Goal: Information Seeking & Learning: Get advice/opinions

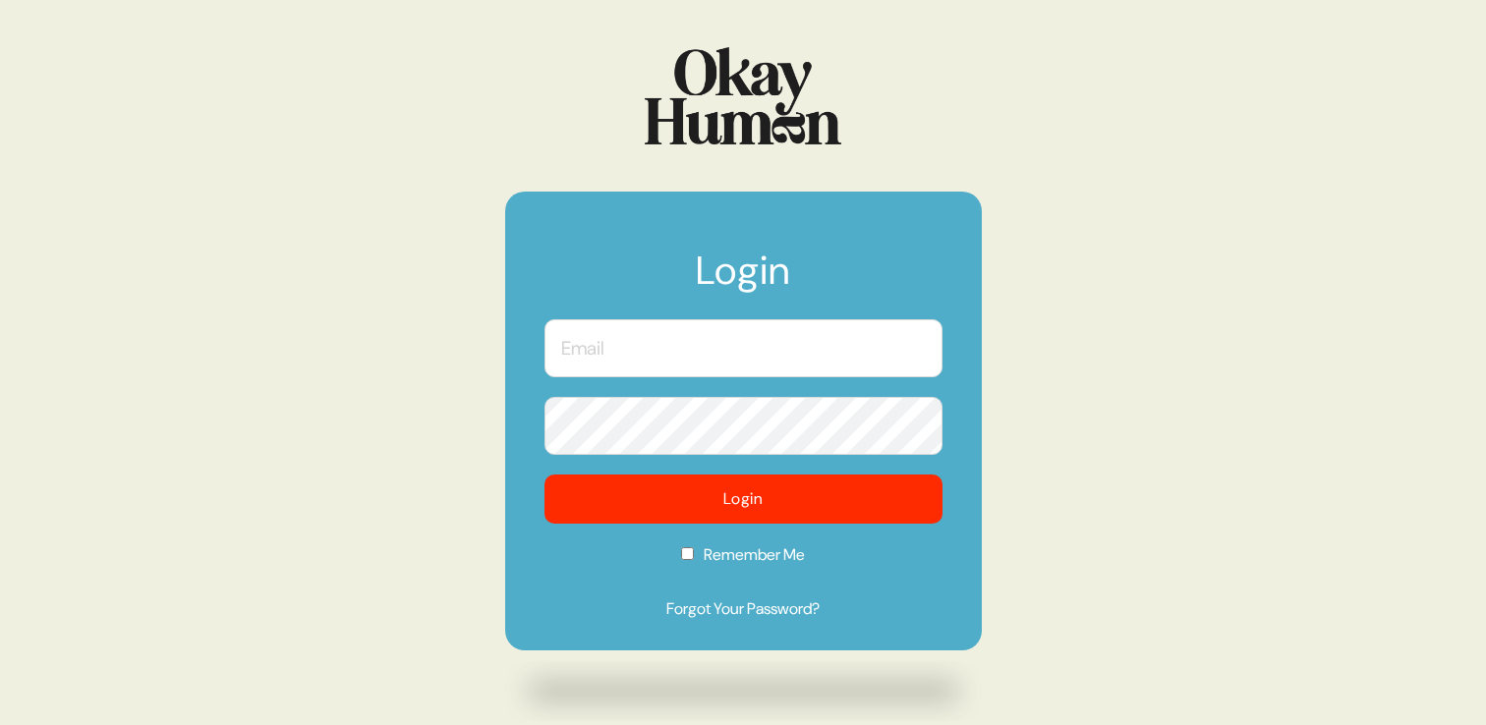
click at [696, 374] on input "text" at bounding box center [743, 348] width 398 height 58
click at [611, 367] on input "text" at bounding box center [743, 348] width 398 height 58
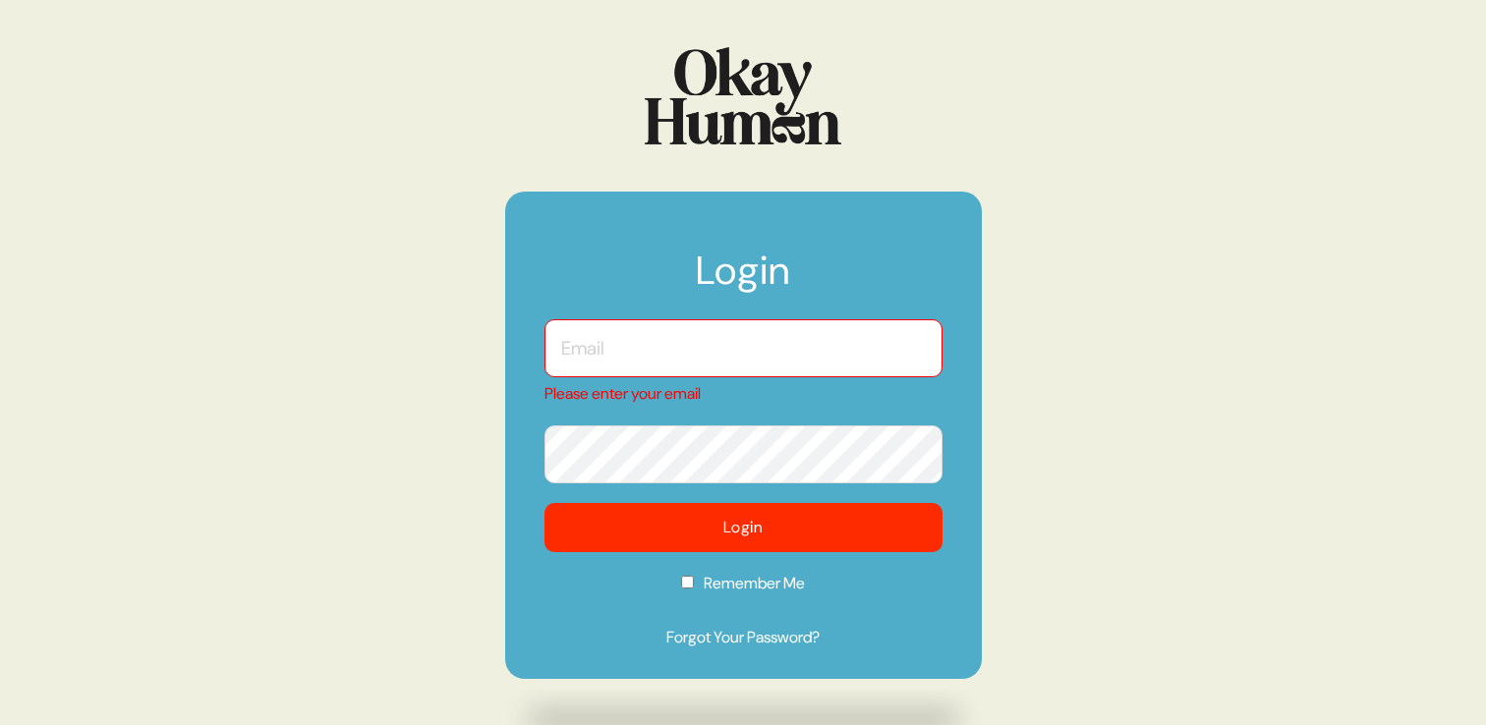
click at [610, 333] on input "text" at bounding box center [743, 348] width 398 height 58
type input "[PERSON_NAME][EMAIL_ADDRESS][PERSON_NAME][DOMAIN_NAME]"
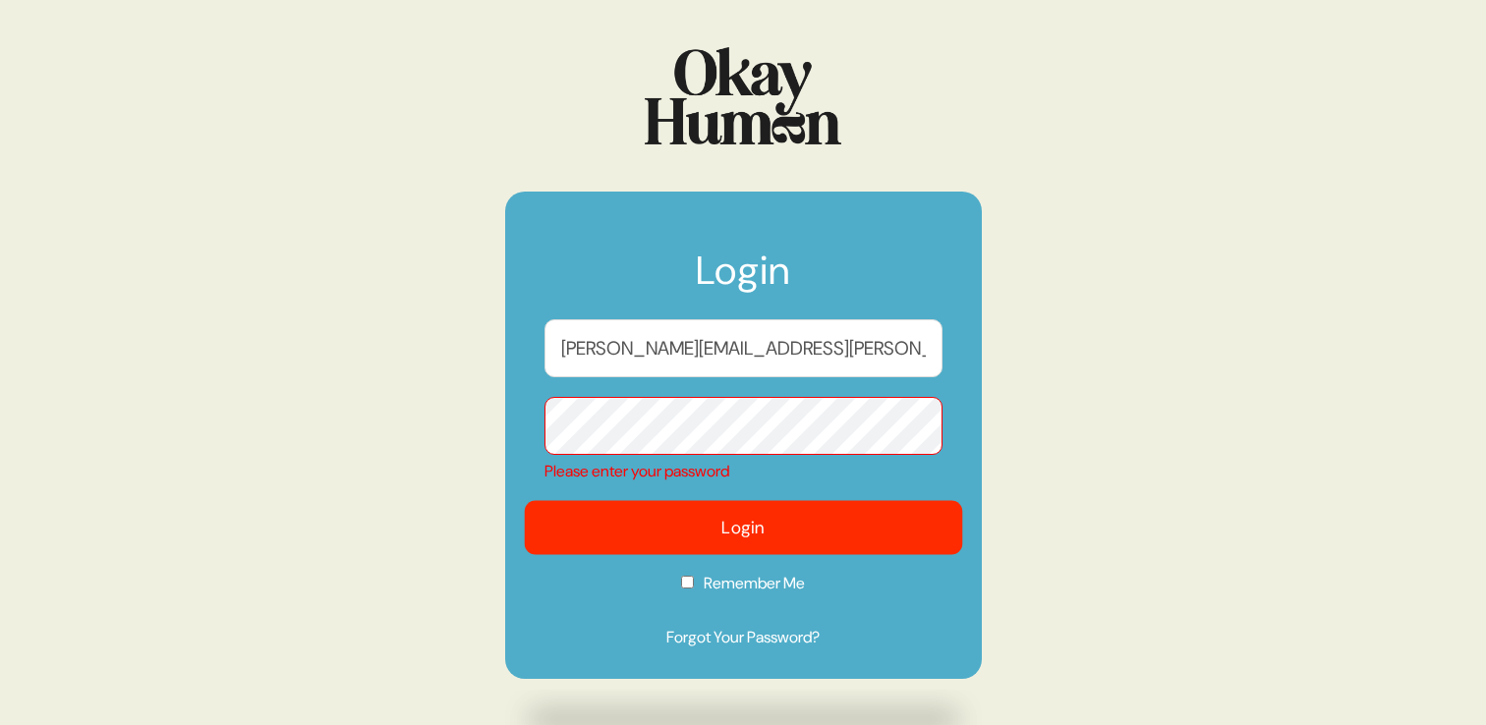
click at [730, 514] on button "Login" at bounding box center [743, 528] width 438 height 54
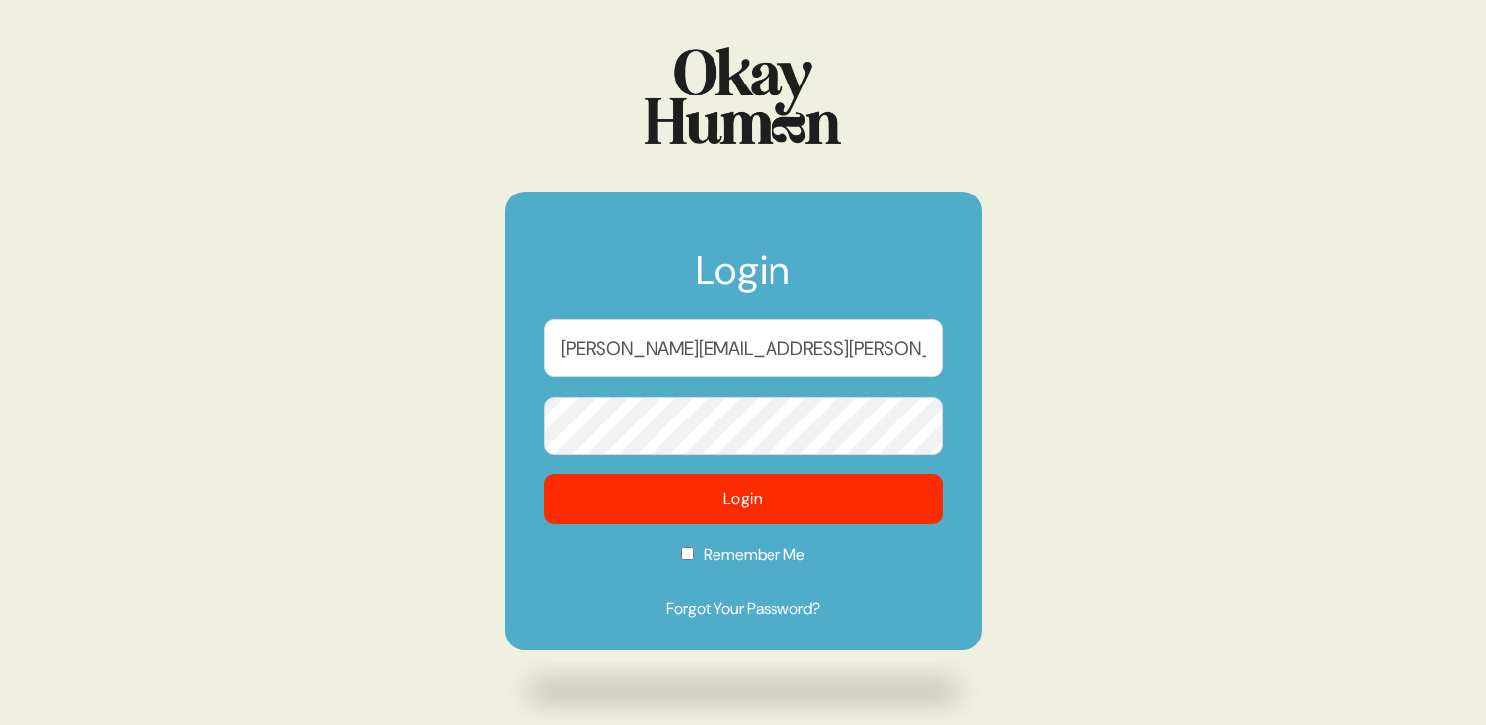
click at [544, 475] on button "Login" at bounding box center [743, 499] width 398 height 49
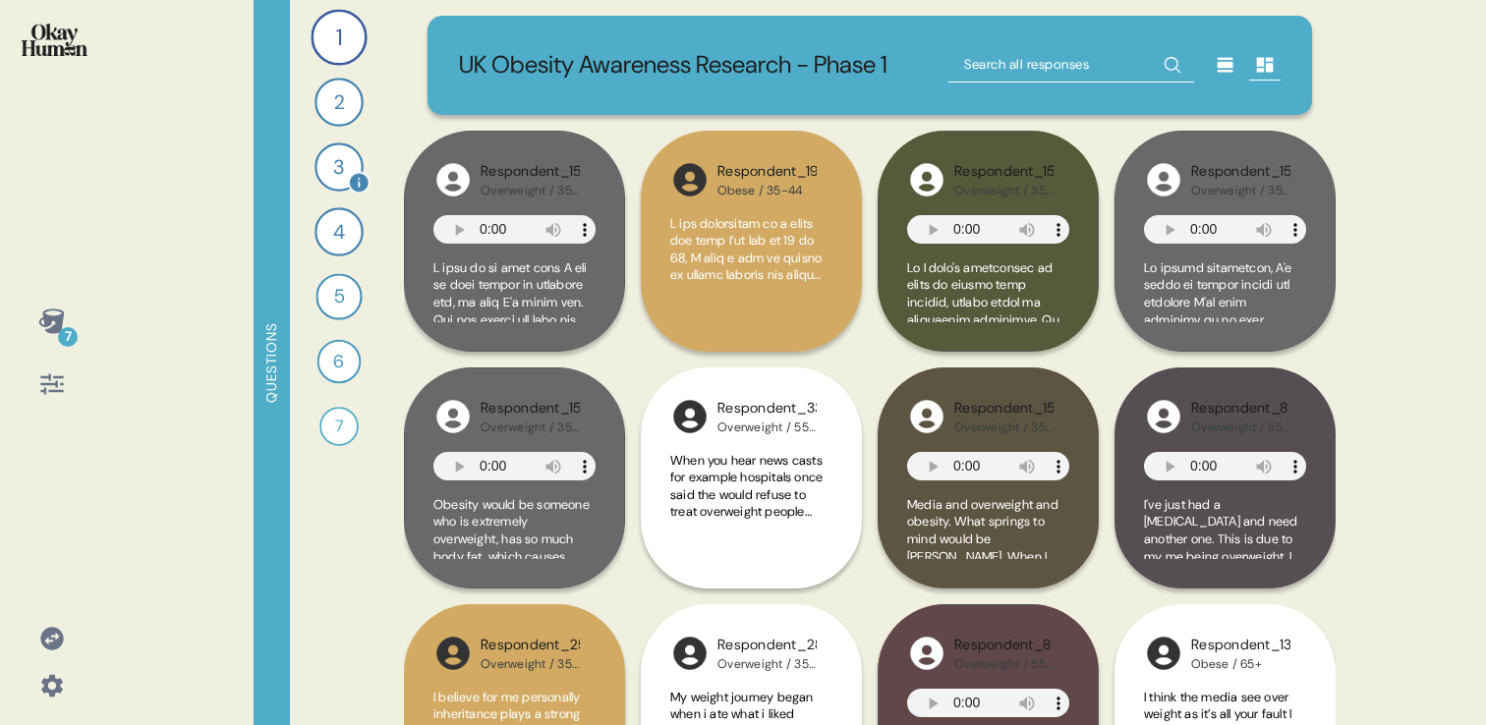
click at [338, 180] on div "3" at bounding box center [339, 167] width 49 height 49
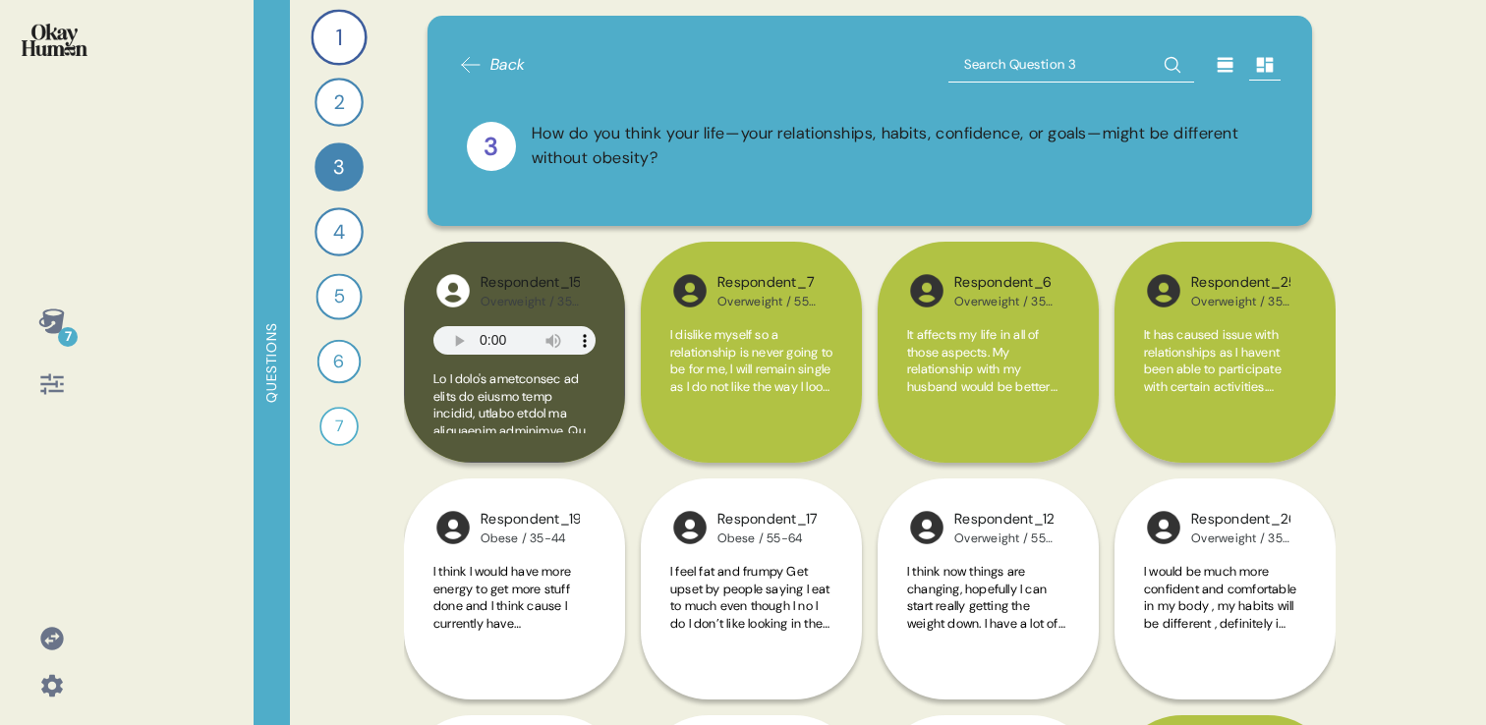
click at [497, 63] on span "Back" at bounding box center [507, 65] width 35 height 24
click at [1109, 66] on input "text" at bounding box center [1071, 64] width 246 height 35
click at [319, 49] on div "1" at bounding box center [339, 37] width 56 height 56
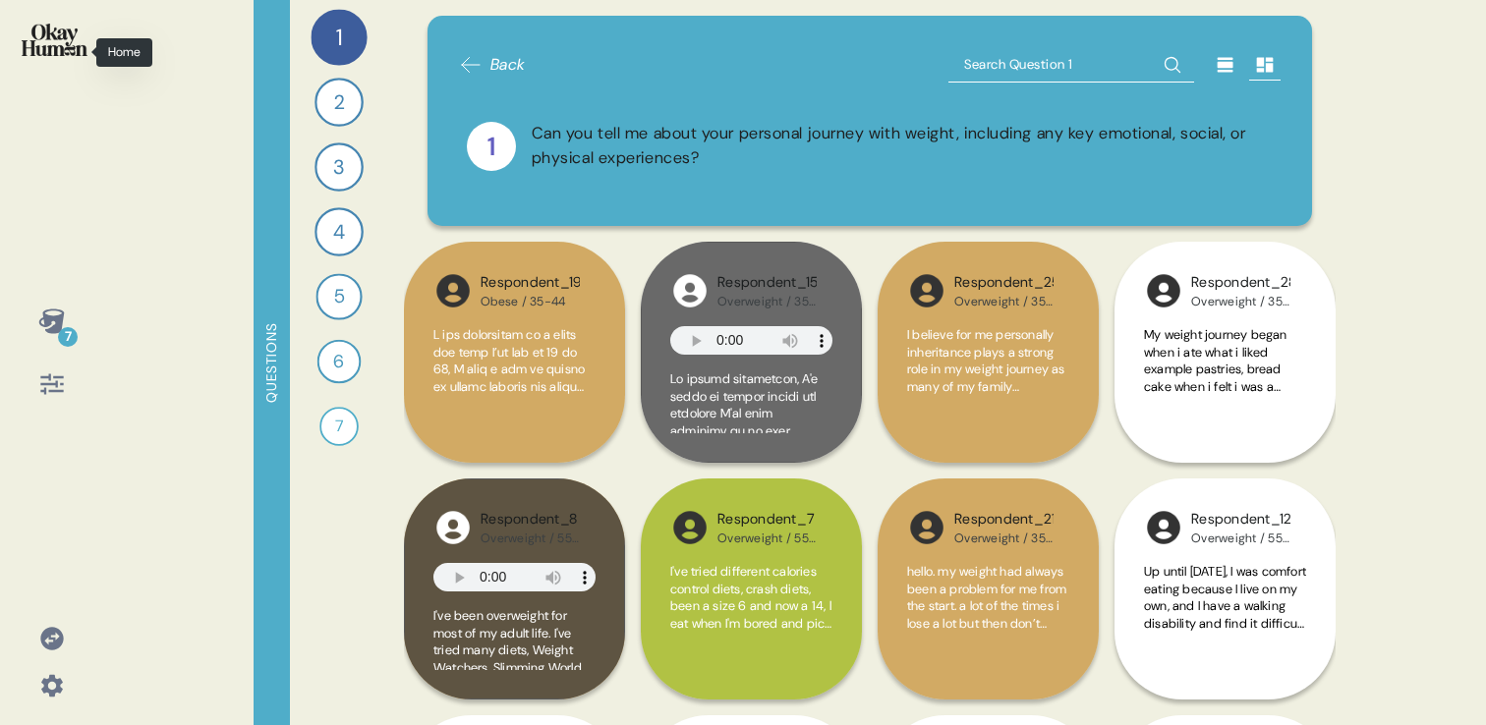
click at [43, 50] on img at bounding box center [55, 40] width 66 height 32
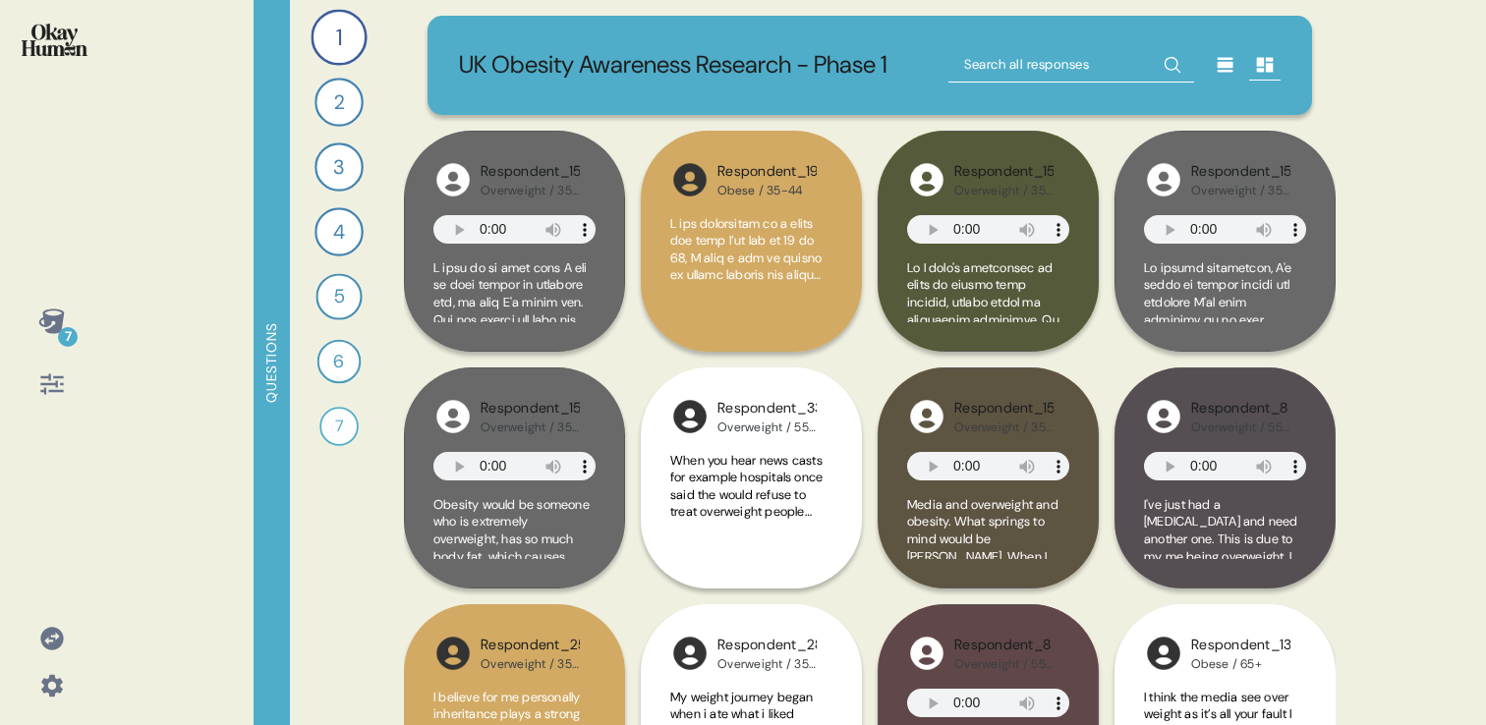
click at [1036, 62] on input "text" at bounding box center [1071, 64] width 246 height 35
type input "s"
type input "dream"
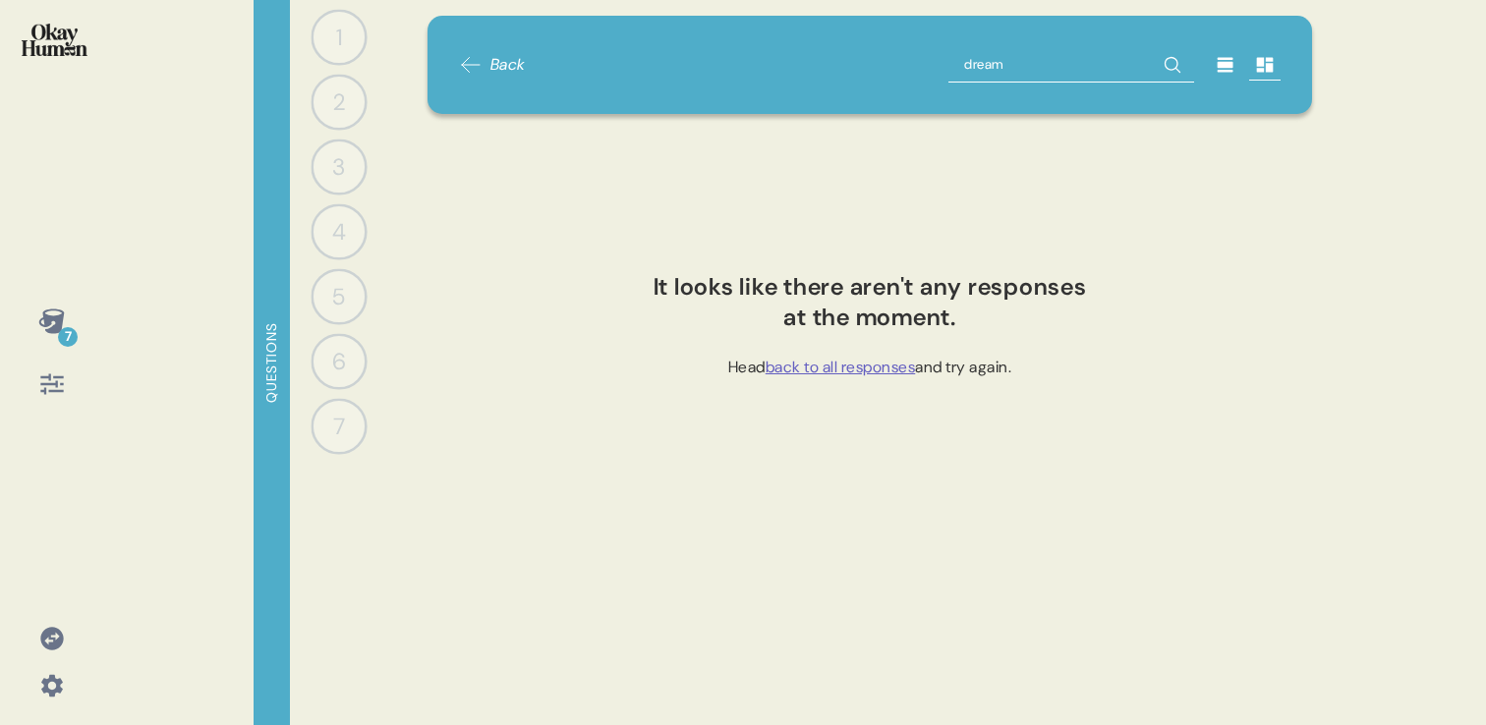
click at [1010, 67] on input "dream" at bounding box center [1071, 64] width 246 height 35
type input "weight loss"
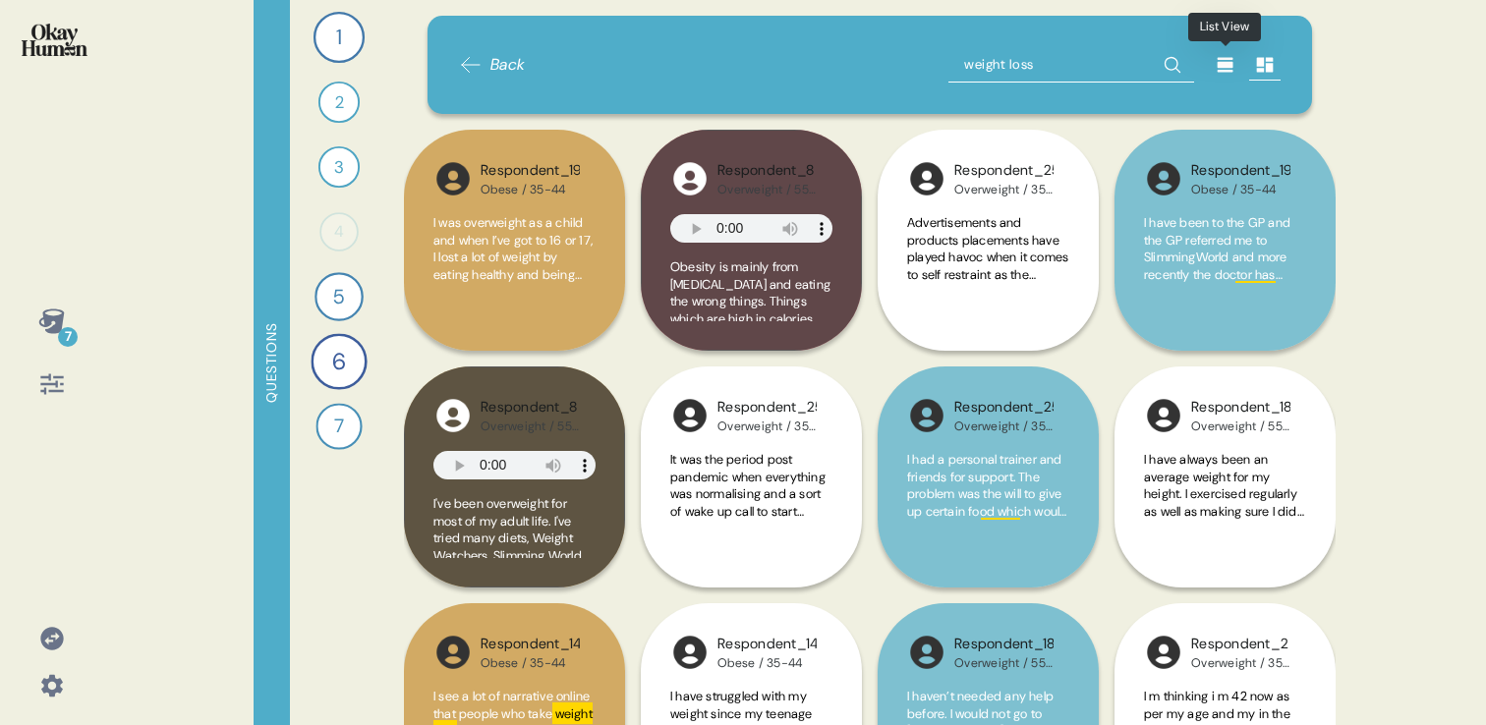
click at [1228, 71] on icon at bounding box center [1226, 65] width 16 height 15
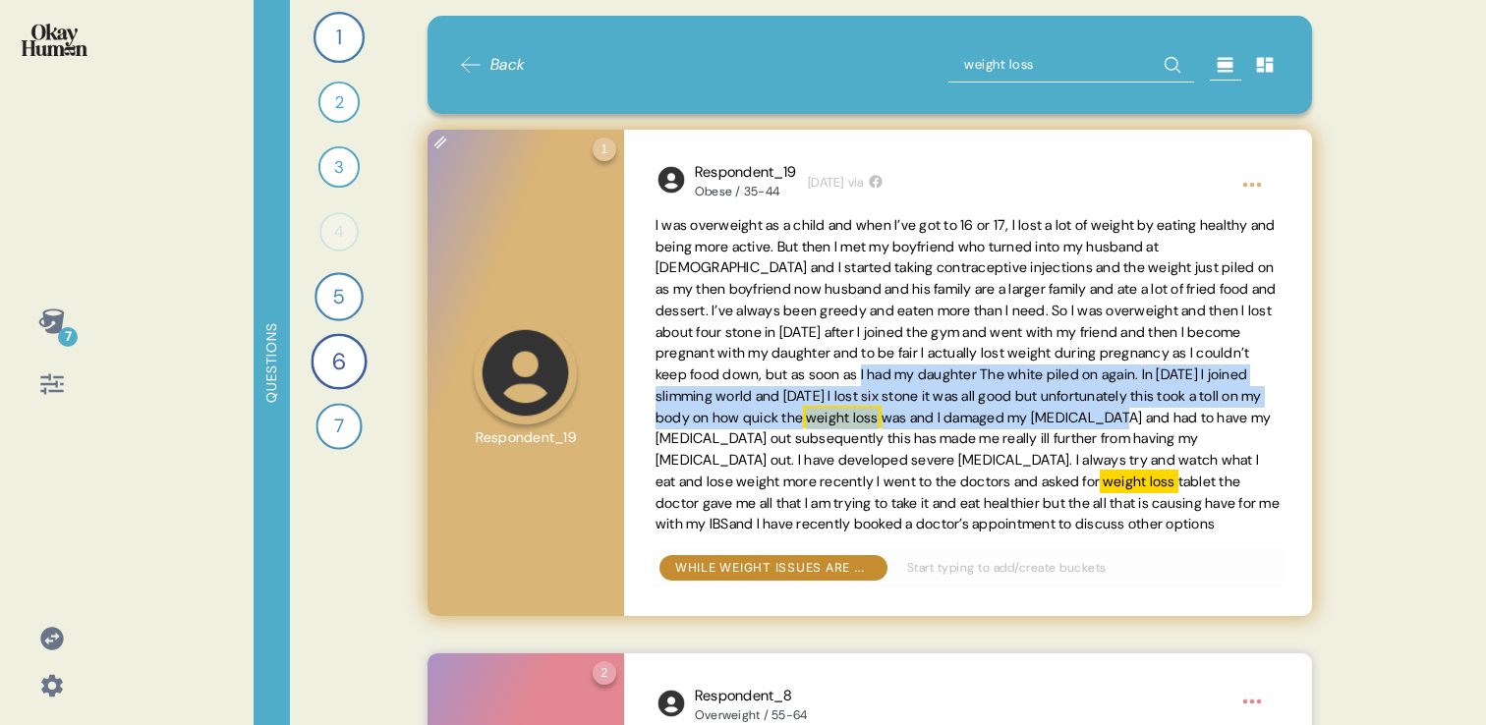
drag, startPoint x: 1090, startPoint y: 372, endPoint x: 755, endPoint y: 439, distance: 341.9
click at [757, 439] on span "I was overweight as a child and when I’ve got to 16 or 17, I lost a lot of weig…" at bounding box center [968, 375] width 625 height 320
copy span "The white piled on again. In [DATE] I joined slimming world and [DATE] I lost s…"
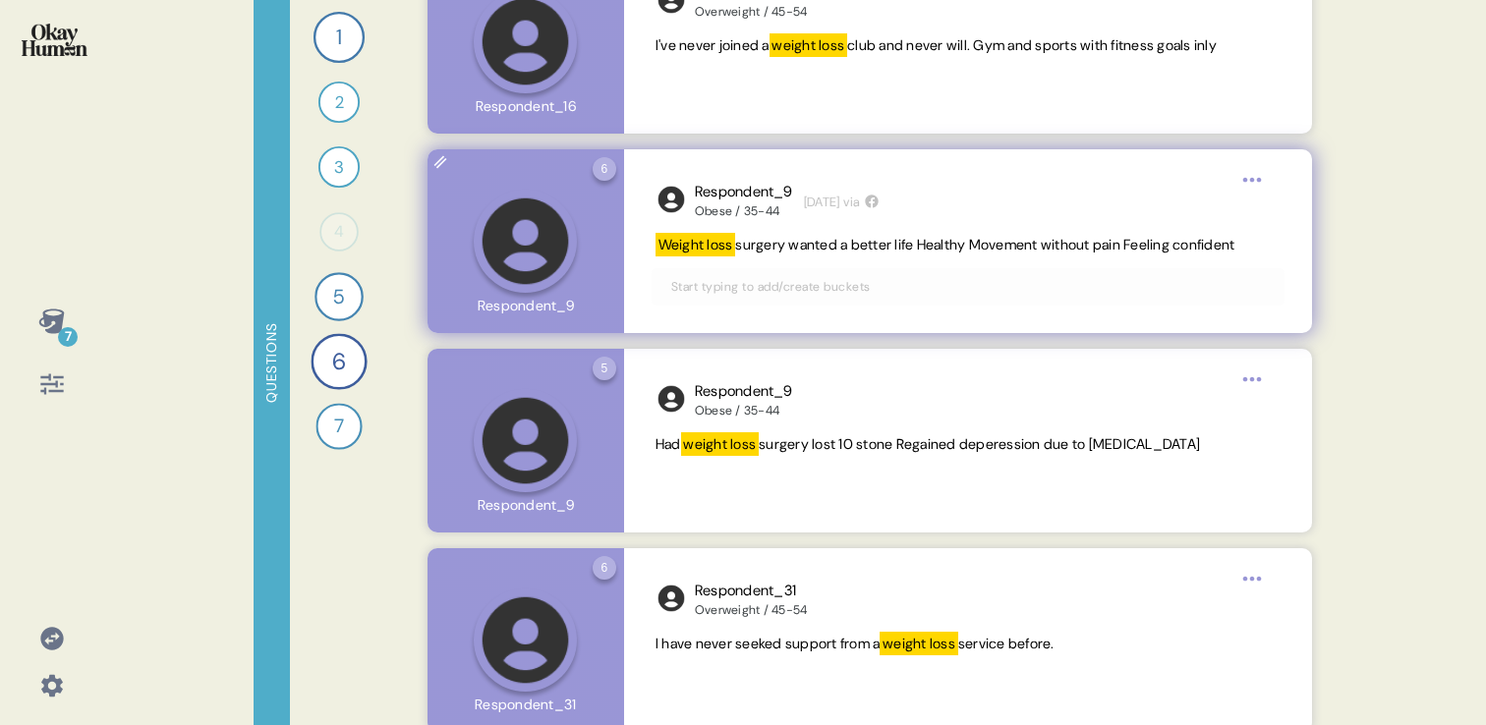
scroll to position [4989, 0]
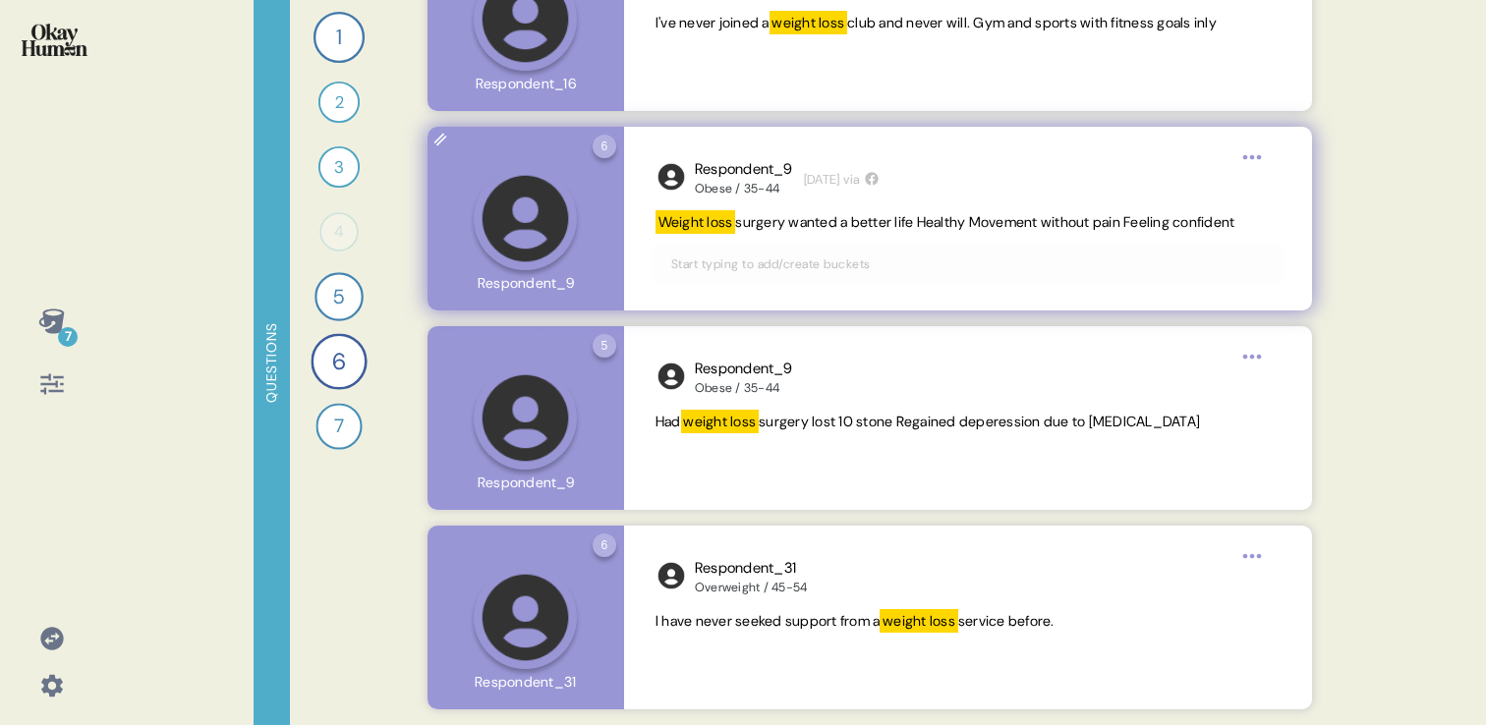
click at [785, 224] on span "surgery wanted a better life Healthy Movement without pain Feeling confident" at bounding box center [984, 222] width 499 height 18
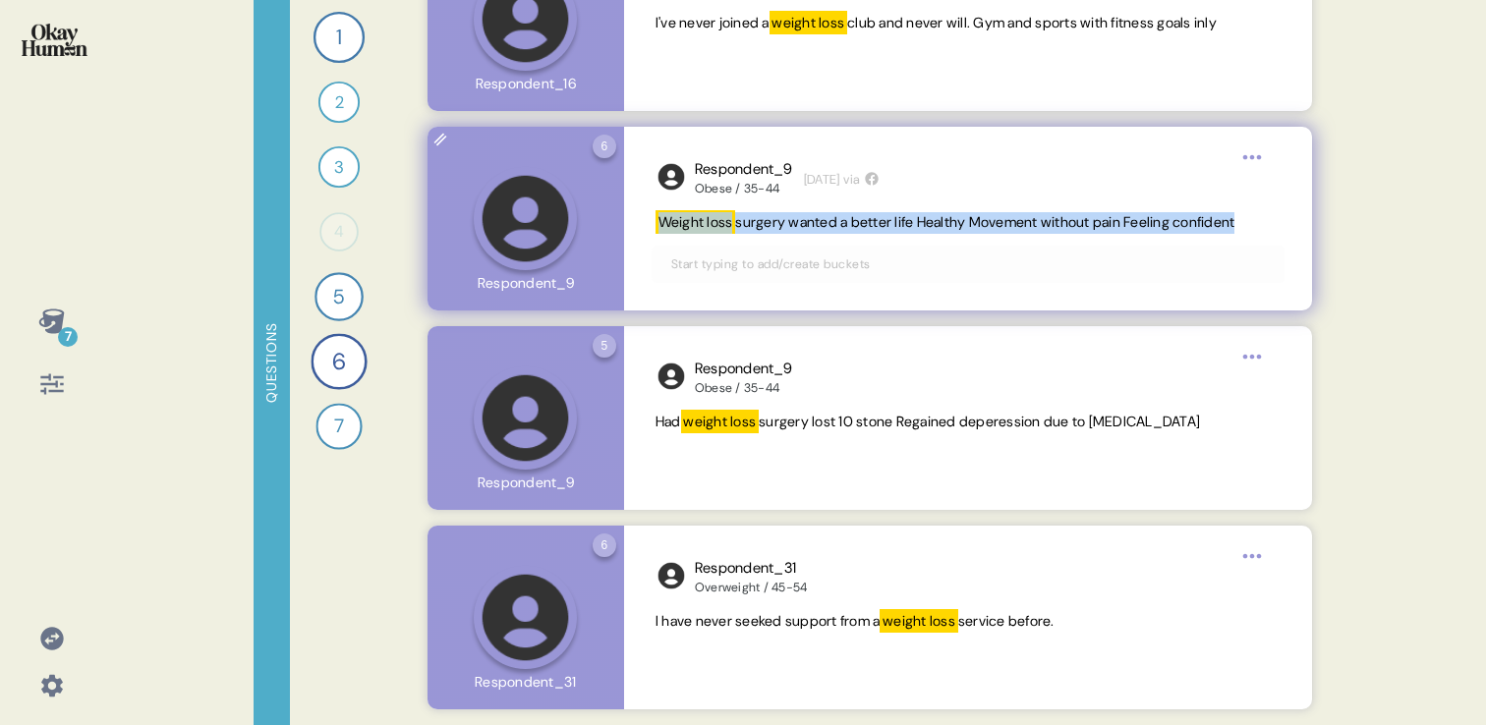
click at [785, 224] on span "surgery wanted a better life Healthy Movement without pain Feeling confident" at bounding box center [984, 222] width 499 height 18
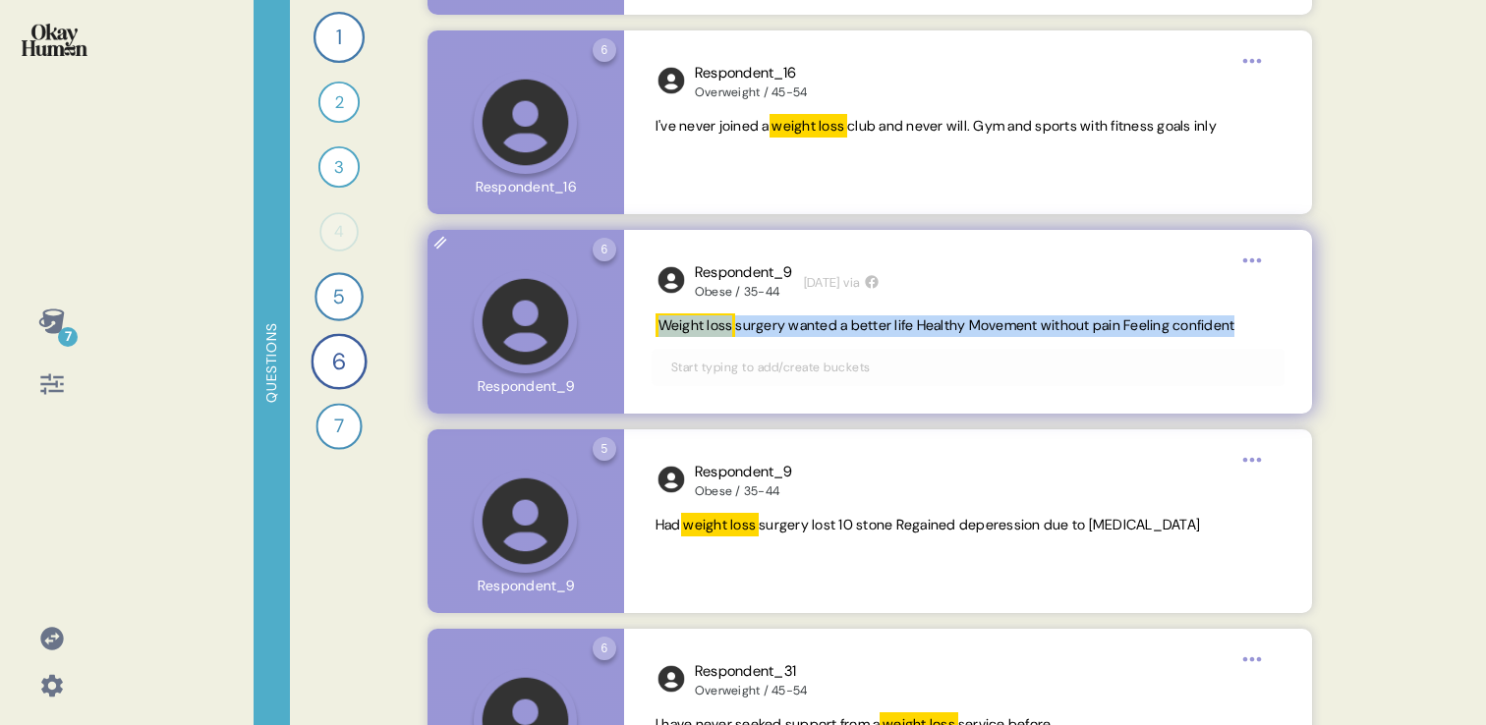
scroll to position [4885, 0]
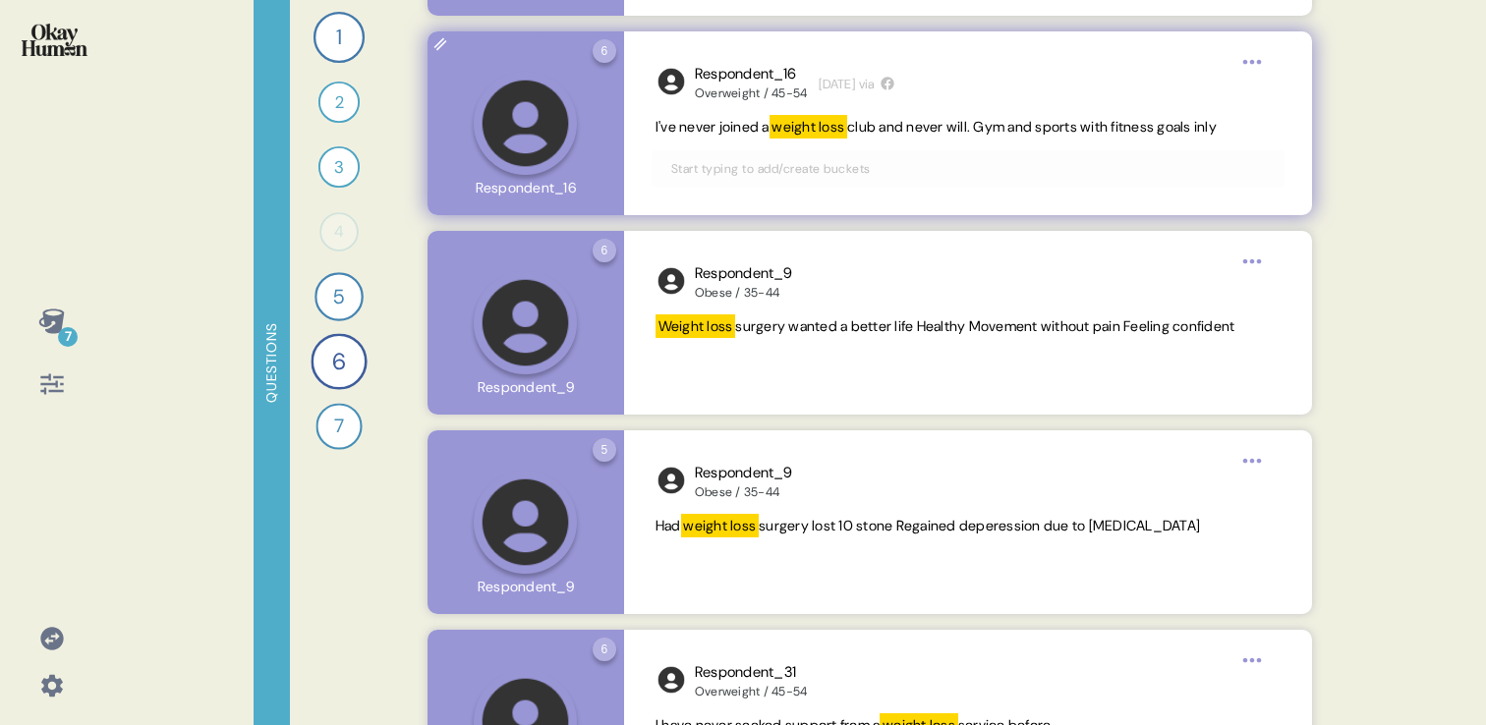
click at [787, 129] on mark "weight loss" at bounding box center [809, 127] width 79 height 24
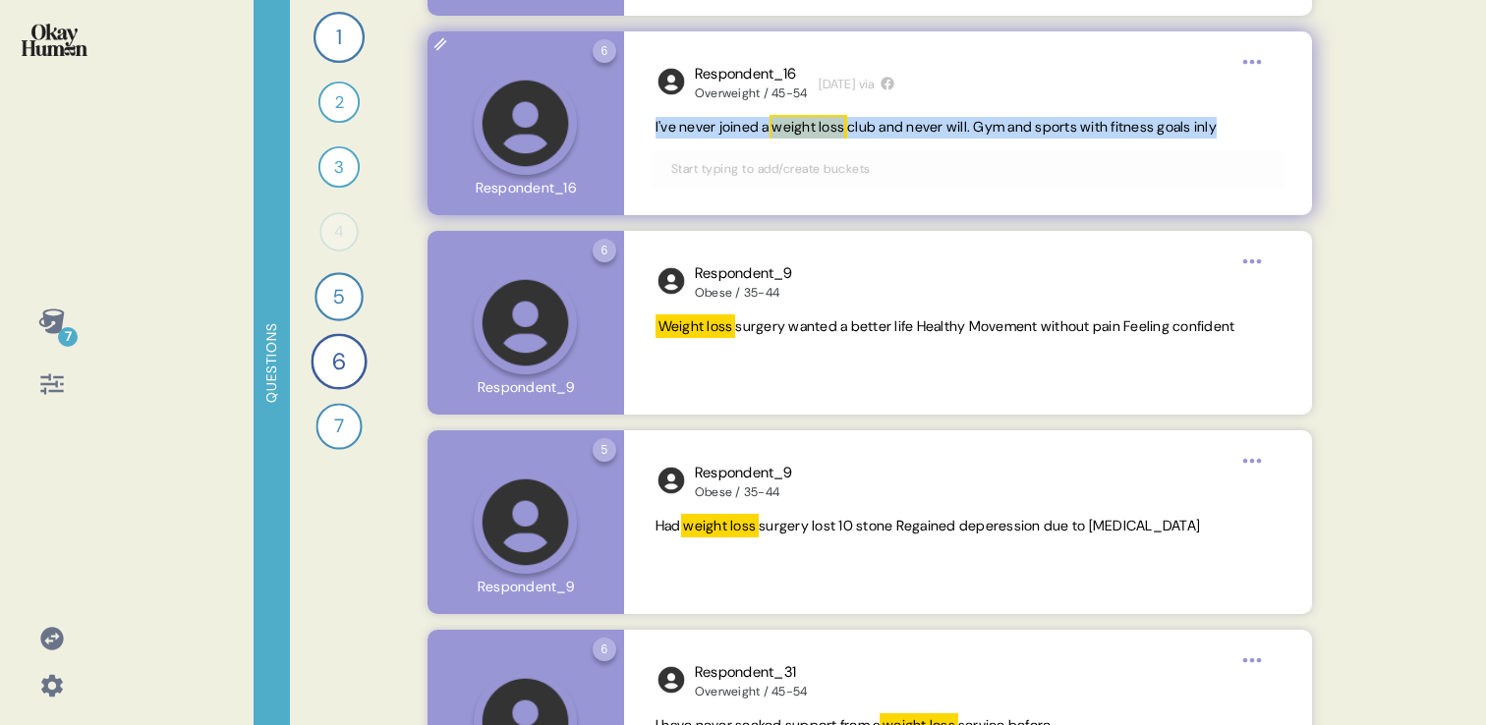
click at [787, 129] on mark "weight loss" at bounding box center [809, 127] width 79 height 24
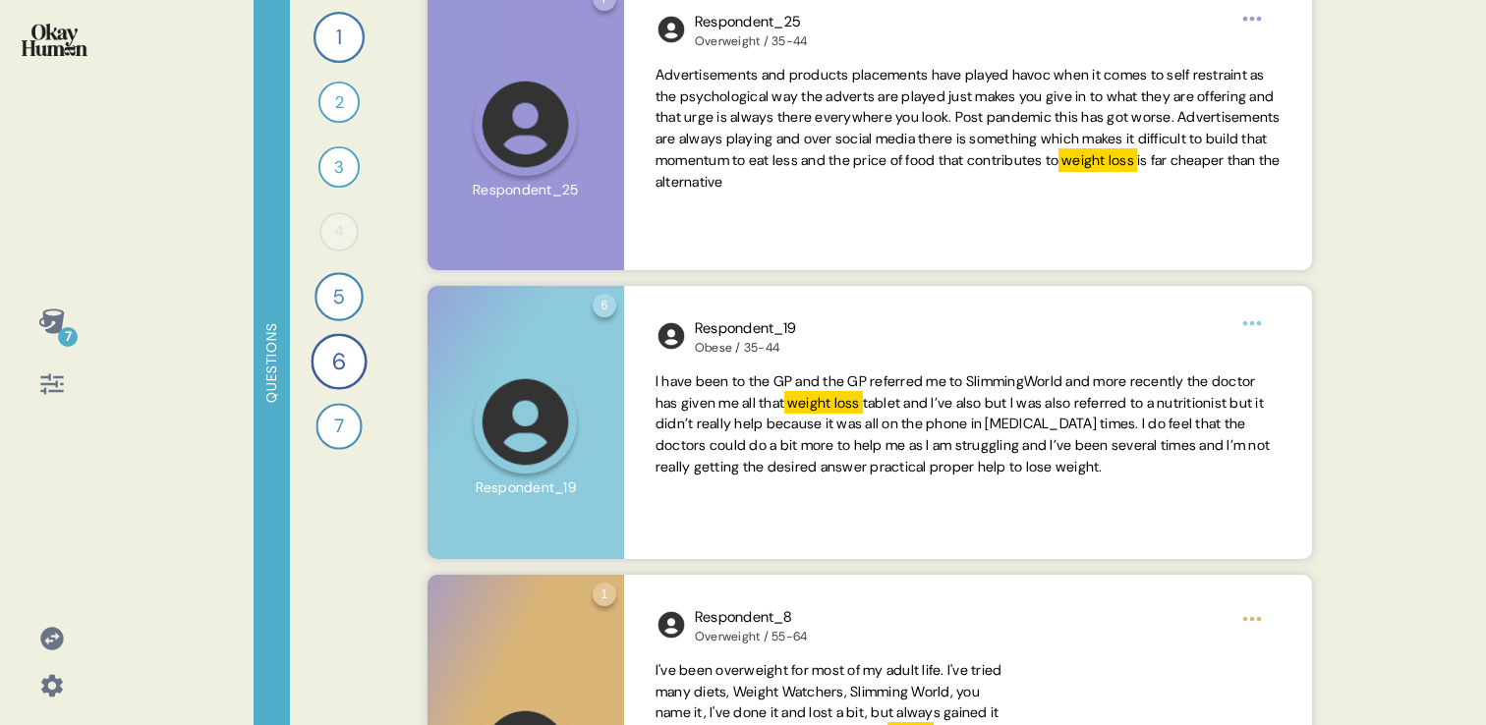
scroll to position [0, 0]
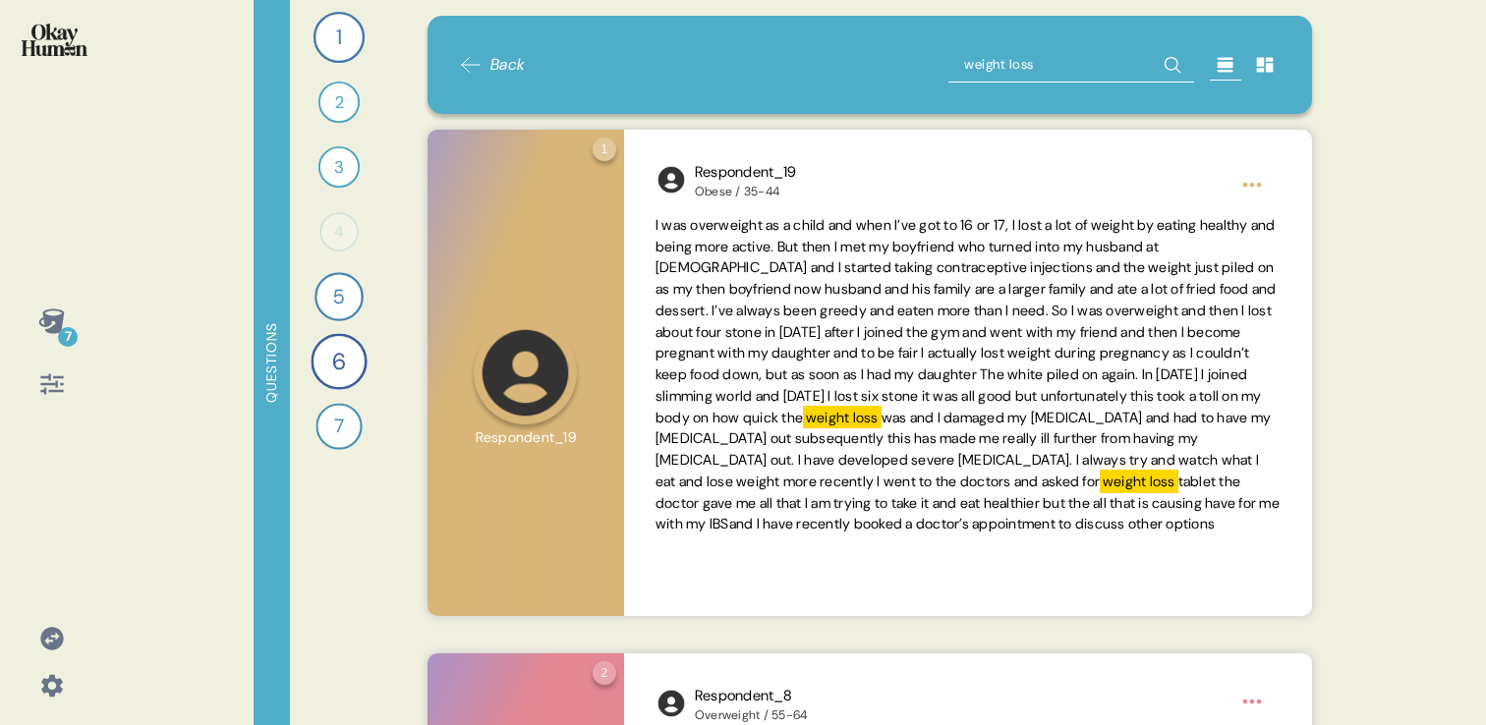
click at [1058, 48] on input "weight loss" at bounding box center [1071, 64] width 246 height 35
click at [1048, 60] on input "weight loss" at bounding box center [1071, 64] width 246 height 35
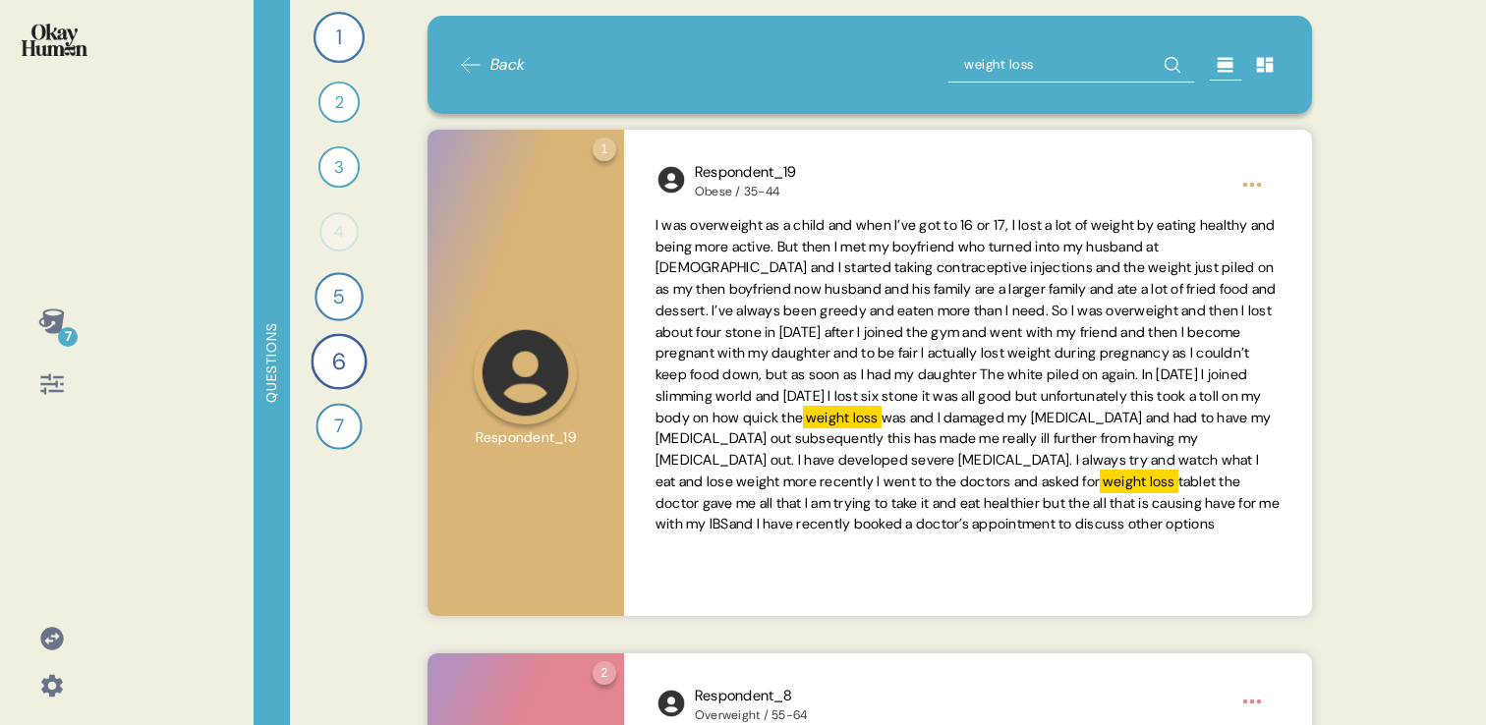
click at [1048, 60] on input "weight loss" at bounding box center [1071, 64] width 246 height 35
type input "transform"
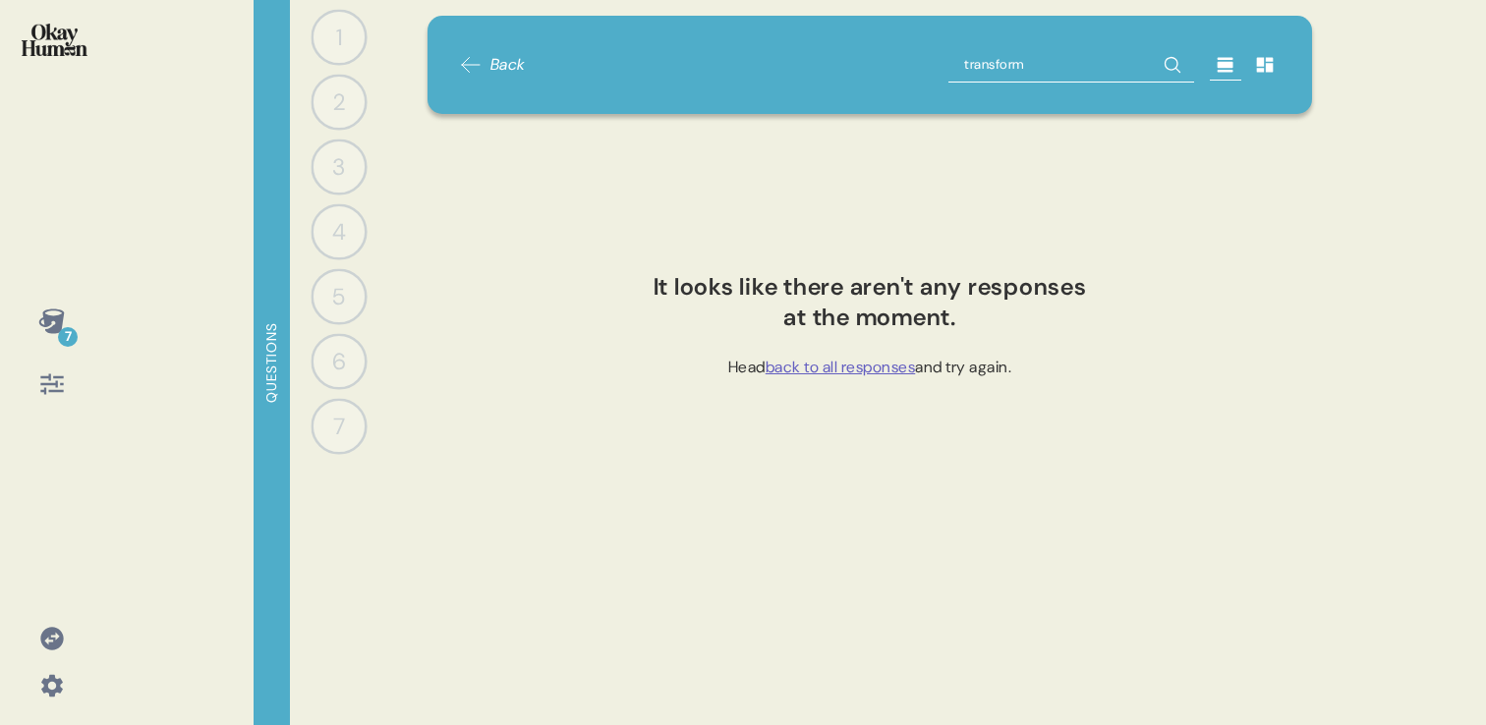
click at [988, 68] on input "transform" at bounding box center [1071, 64] width 246 height 35
